Goal: Find specific page/section: Find specific page/section

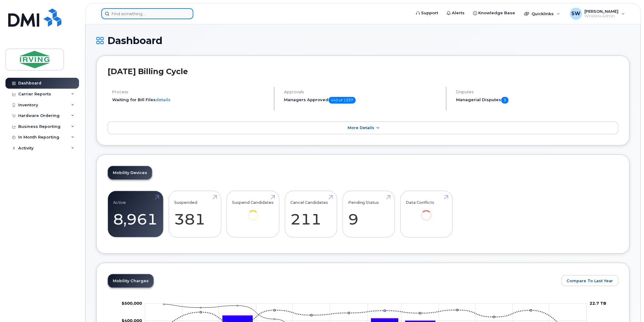
click at [125, 14] on input at bounding box center [147, 13] width 92 height 11
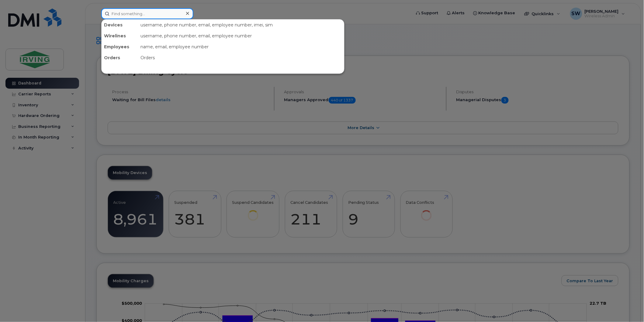
paste input "5063655361"
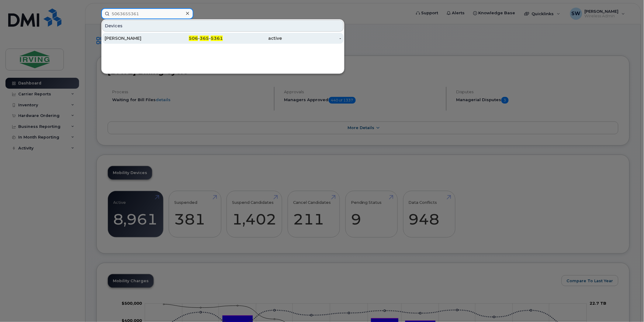
type input "5063655361"
click at [123, 39] on div "[PERSON_NAME]" at bounding box center [134, 38] width 59 height 6
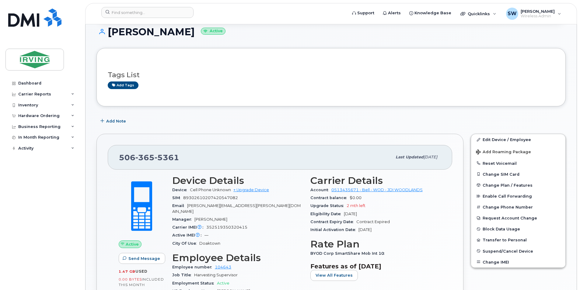
scroll to position [61, 0]
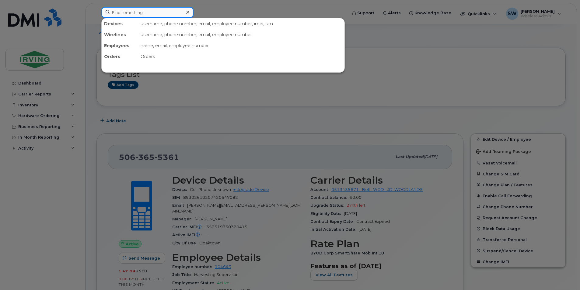
click at [166, 13] on input at bounding box center [147, 12] width 92 height 11
paste input "5063788517"
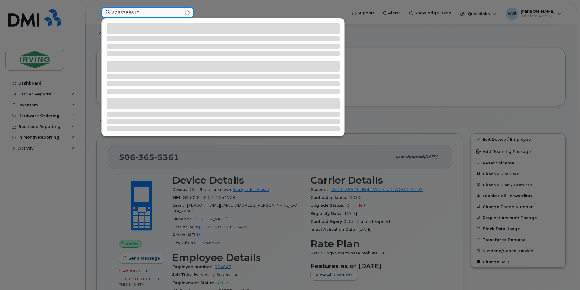
type input "5063788517"
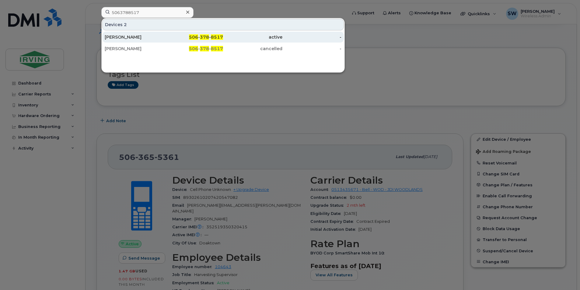
click at [127, 39] on div "Thais Camelo" at bounding box center [134, 37] width 59 height 6
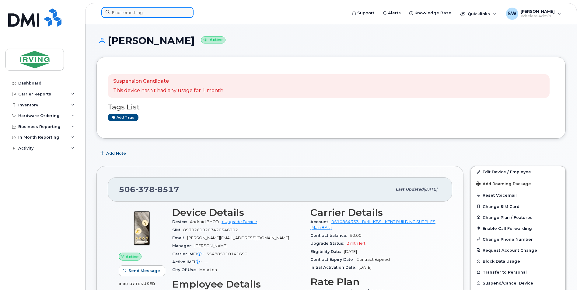
click at [147, 11] on input at bounding box center [147, 12] width 92 height 11
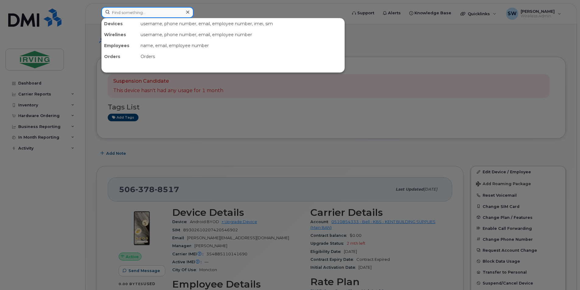
paste input "5063900305"
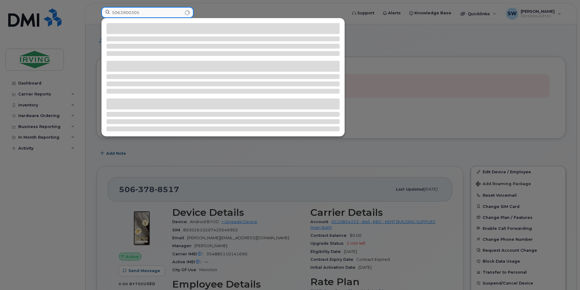
type input "5063900305"
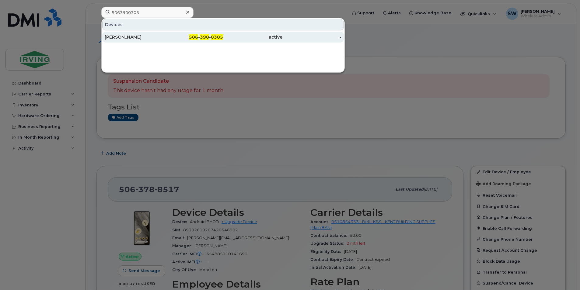
click at [126, 37] on div "[PERSON_NAME]" at bounding box center [134, 37] width 59 height 6
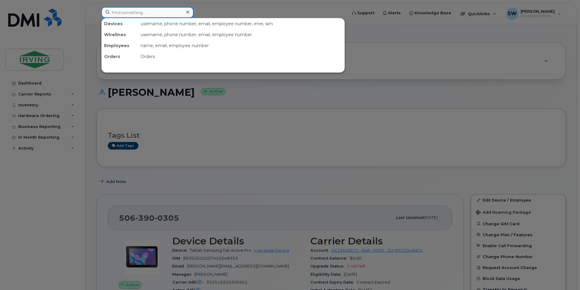
click at [137, 10] on input at bounding box center [147, 12] width 92 height 11
paste input "5064345164"
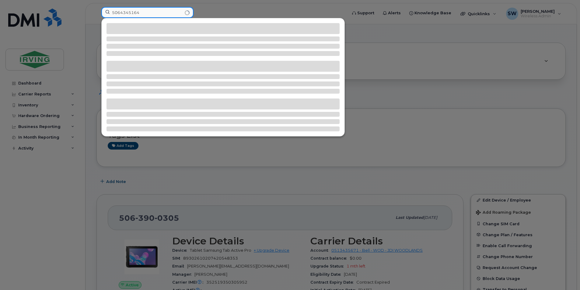
type input "5064345164"
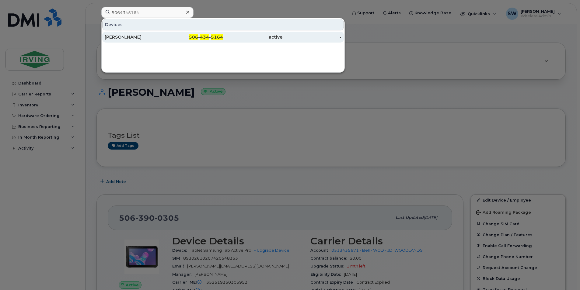
click at [120, 36] on div "[PERSON_NAME]" at bounding box center [134, 37] width 59 height 6
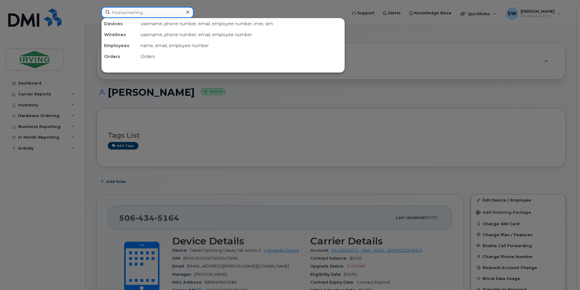
click at [137, 14] on input at bounding box center [147, 12] width 92 height 11
paste input "5063655361"
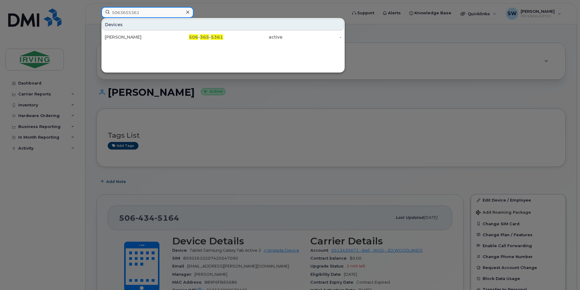
type input "5063655361"
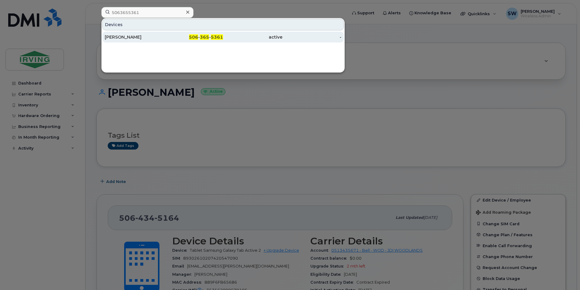
click at [120, 36] on div "[PERSON_NAME]" at bounding box center [134, 37] width 59 height 6
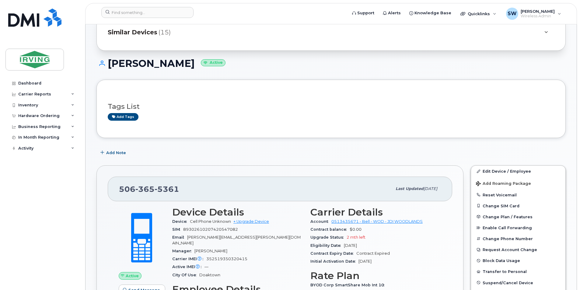
scroll to position [91, 0]
